Goal: Navigation & Orientation: Find specific page/section

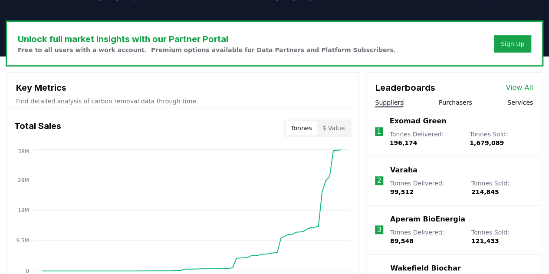
scroll to position [260, 0]
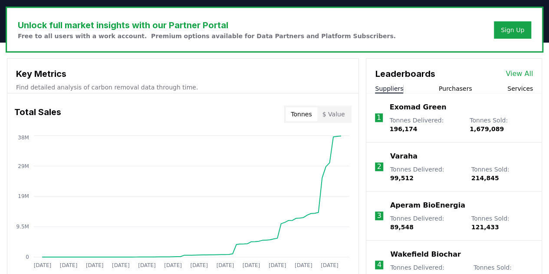
click at [520, 72] on link "View All" at bounding box center [518, 74] width 27 height 10
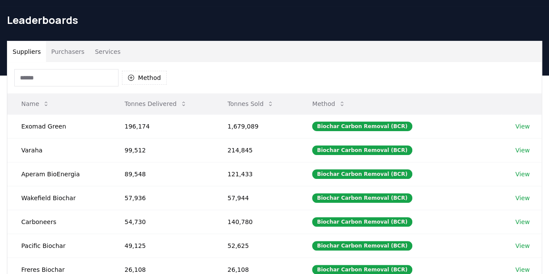
scroll to position [43, 0]
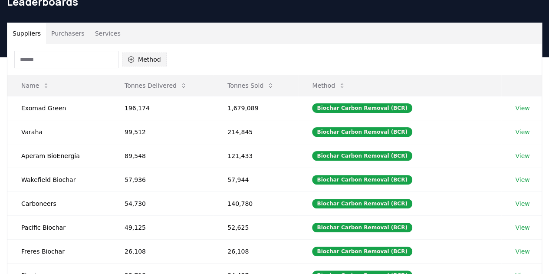
click at [149, 59] on button "Method" at bounding box center [144, 59] width 45 height 14
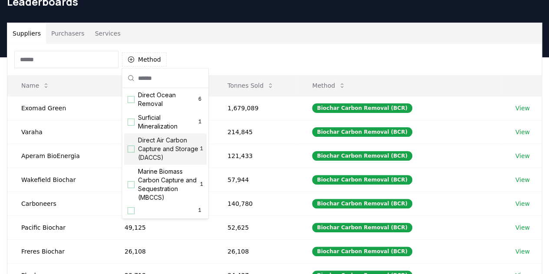
scroll to position [279, 0]
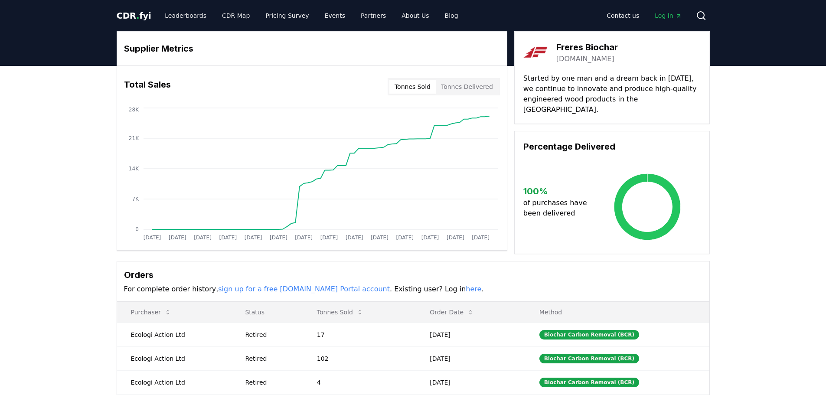
click at [592, 55] on link "[DOMAIN_NAME]" at bounding box center [585, 59] width 58 height 10
